Goal: Task Accomplishment & Management: Manage account settings

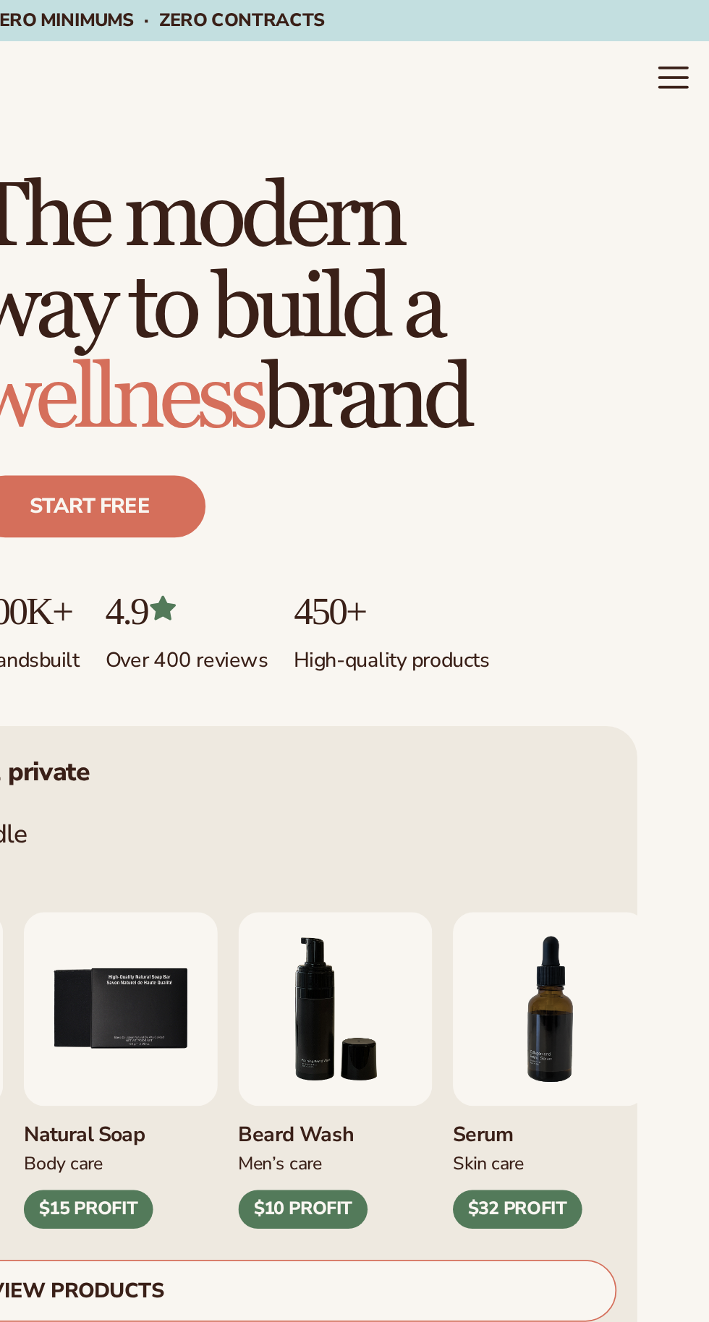
click at [684, 38] on icon "Menu" at bounding box center [688, 38] width 15 height 0
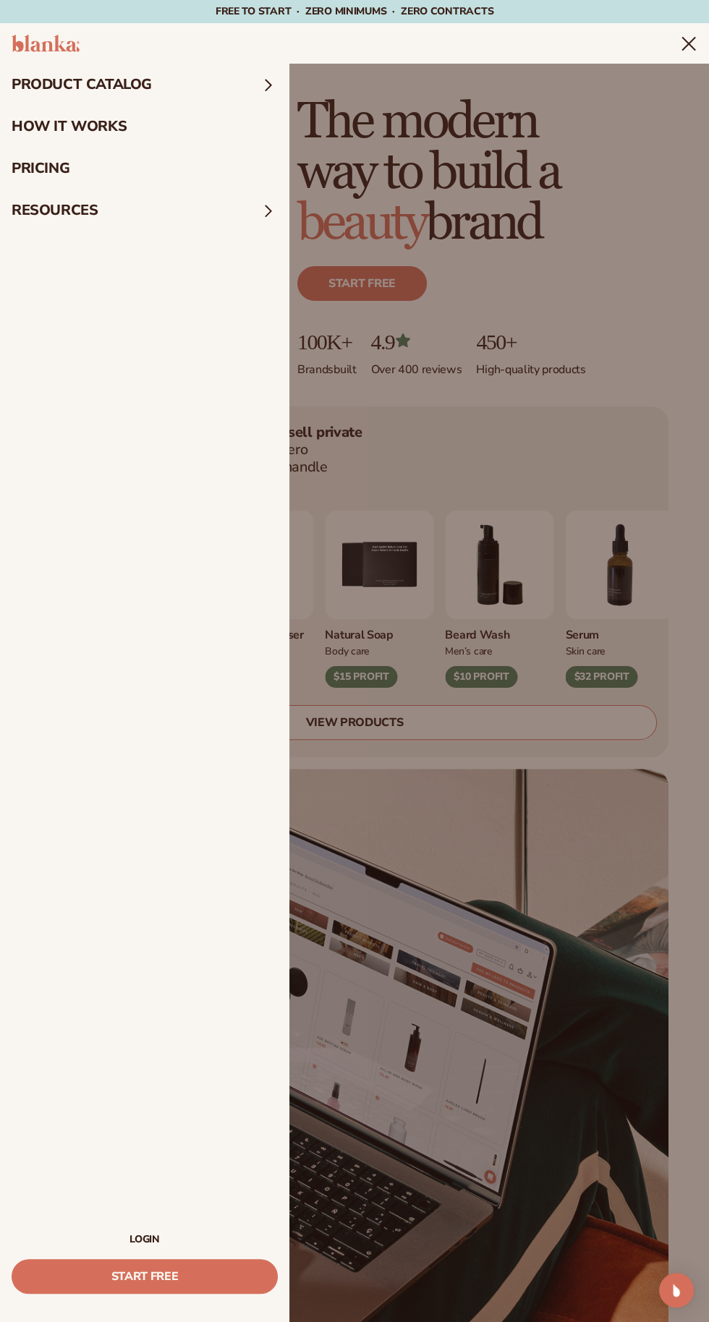
click at [180, 1238] on link "LOGIN" at bounding box center [145, 1240] width 266 height 10
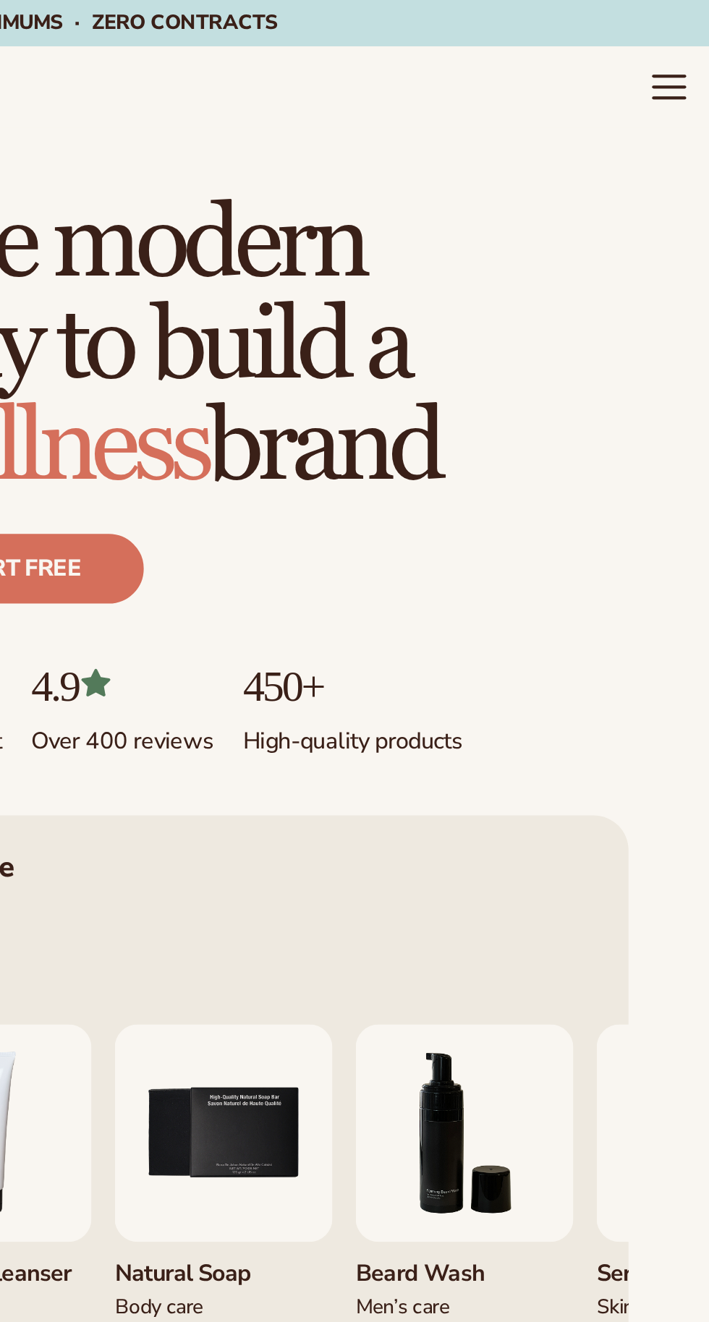
click at [681, 43] on icon "Menu" at bounding box center [688, 43] width 15 height 0
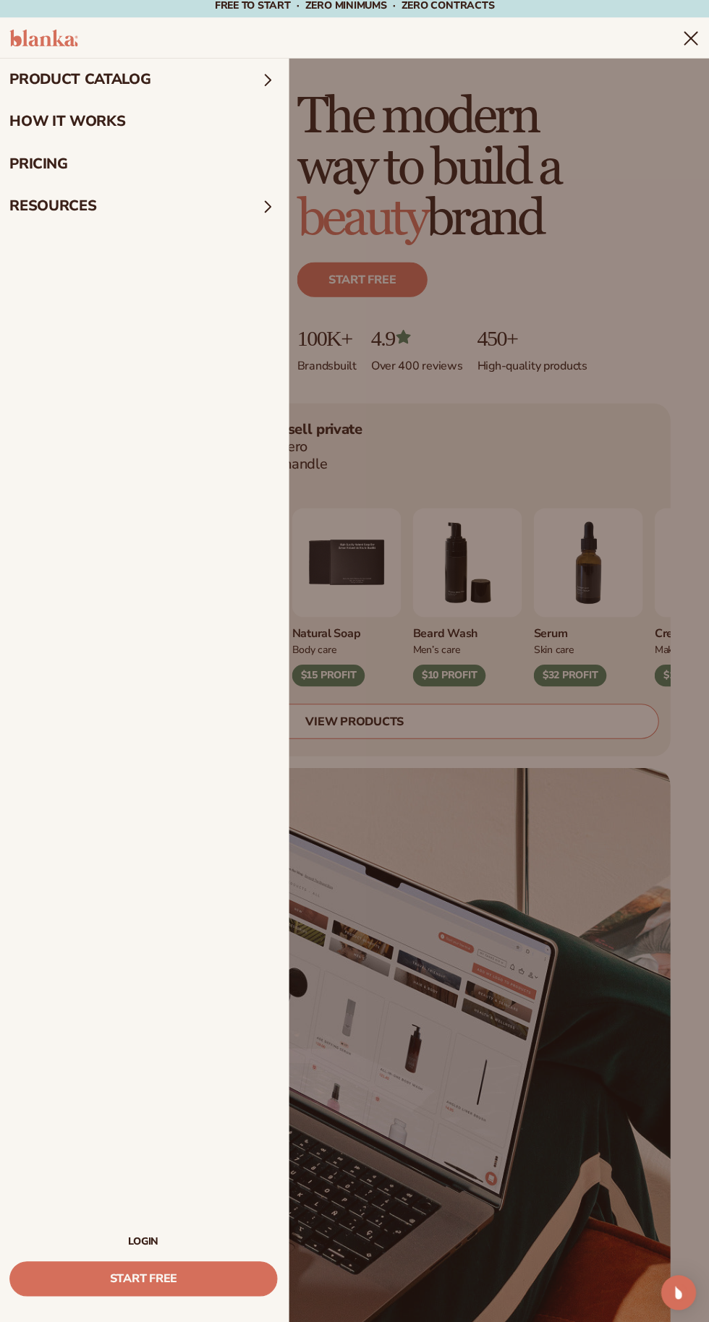
click at [163, 1239] on link "LOGIN" at bounding box center [145, 1240] width 266 height 10
